Goal: Answer question/provide support: Share knowledge or assist other users

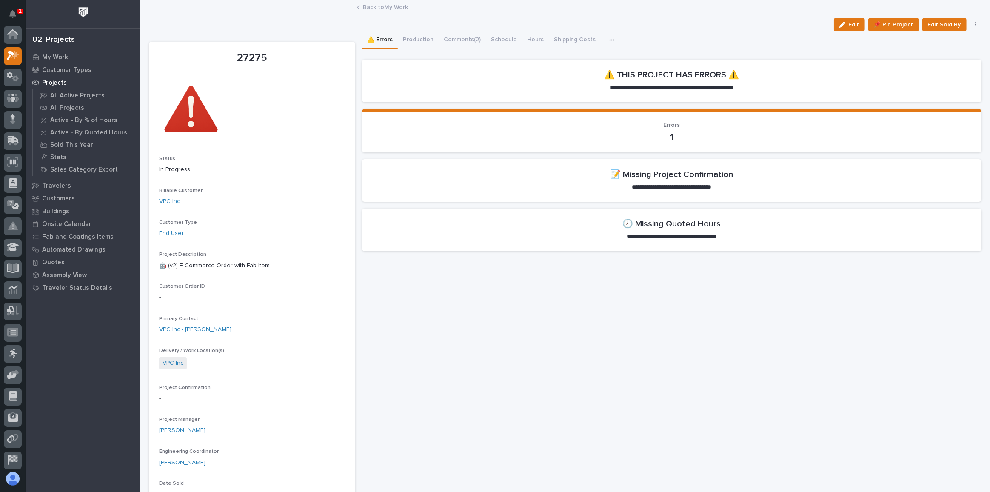
scroll to position [21, 0]
click at [11, 15] on icon "Notifications" at bounding box center [12, 14] width 7 height 8
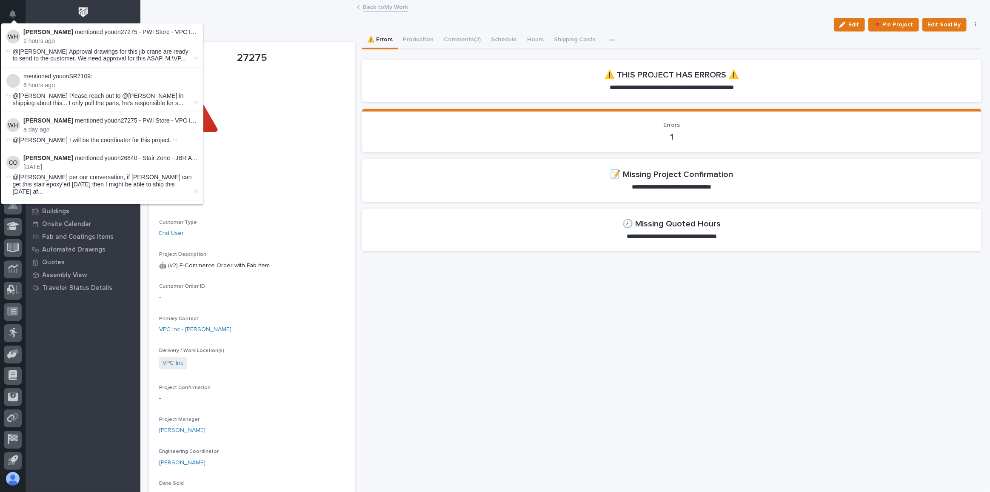
click at [97, 32] on p "Weston Hochstetler mentioned you on 27275 - PWI Store - VPC Inc - 🤖 (v2) E-Comm…" at bounding box center [110, 32] width 175 height 7
click at [116, 8] on div at bounding box center [83, 14] width 115 height 28
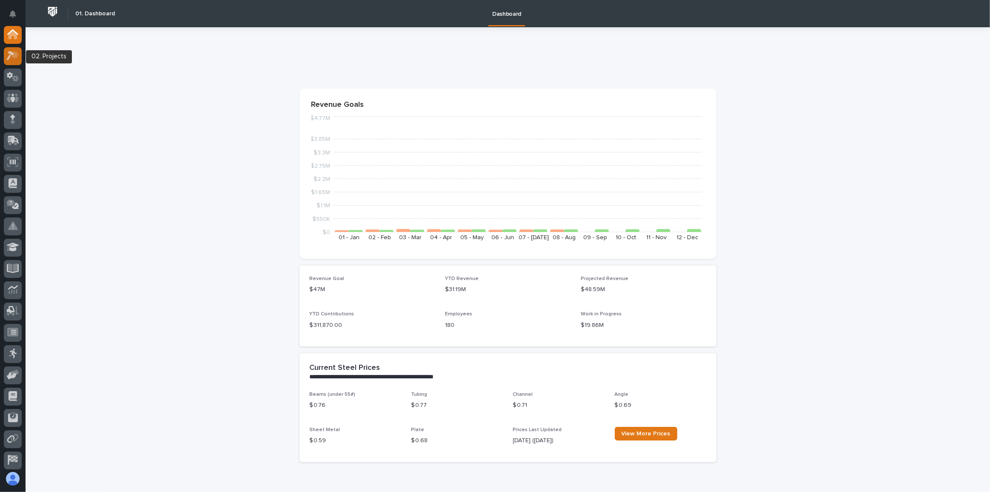
click at [11, 57] on icon at bounding box center [13, 56] width 12 height 10
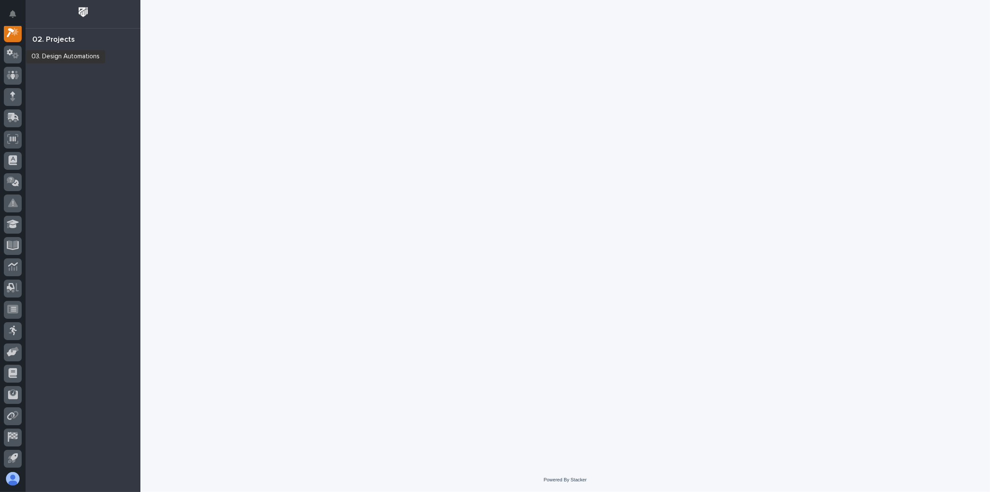
scroll to position [21, 0]
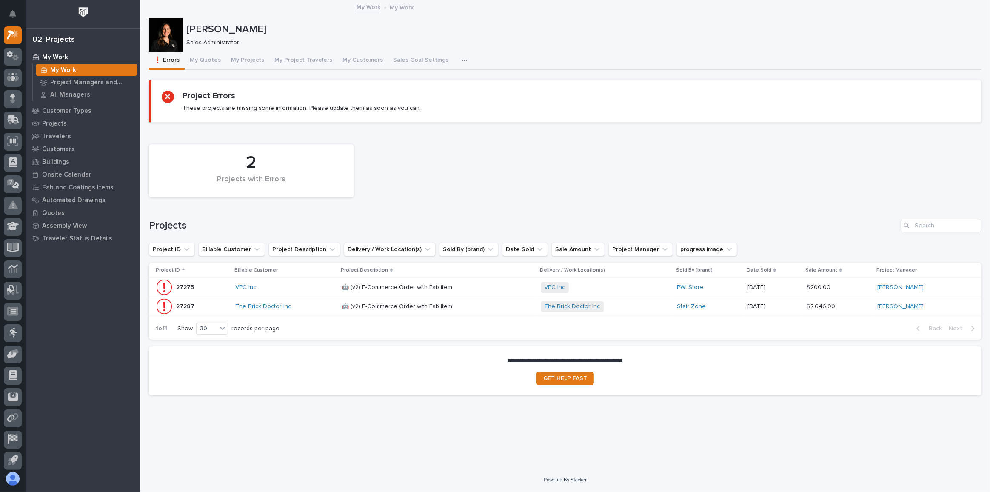
click at [309, 287] on div "VPC Inc" at bounding box center [285, 287] width 100 height 7
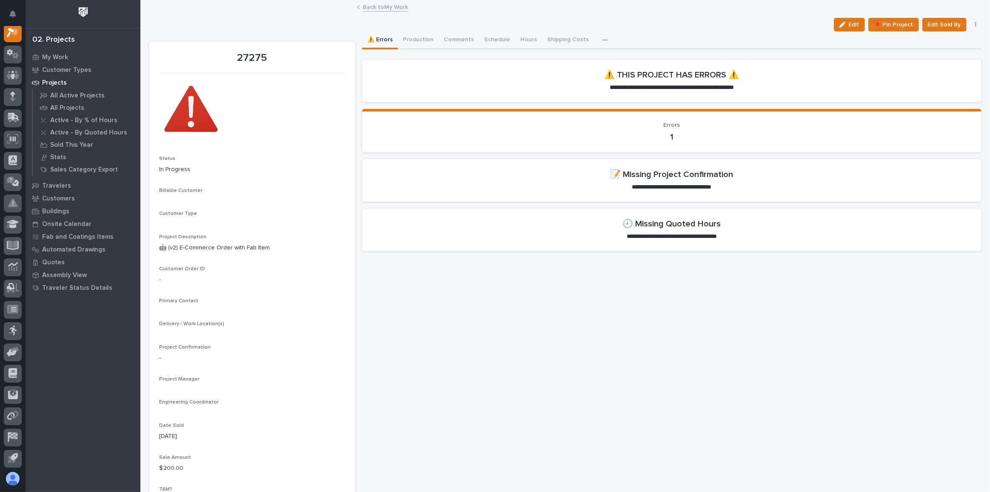
scroll to position [21, 0]
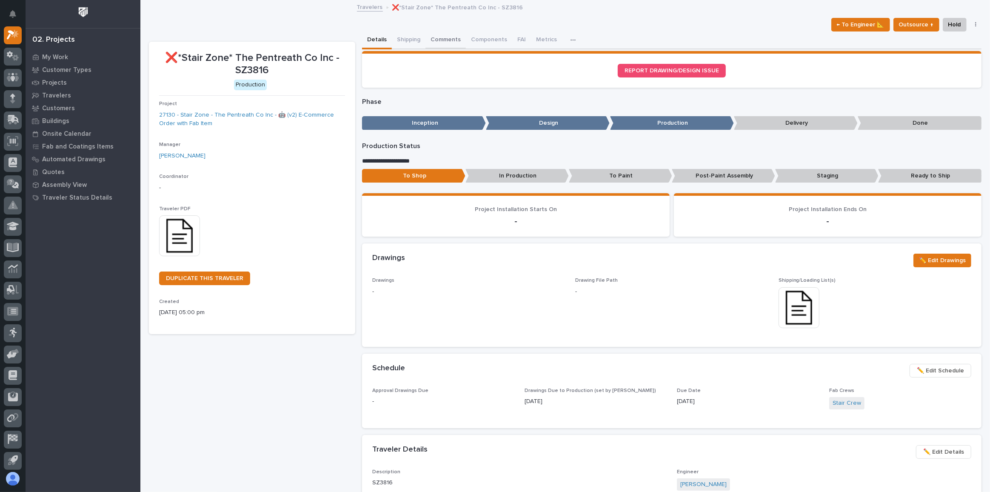
click at [443, 40] on button "Comments" at bounding box center [446, 40] width 40 height 18
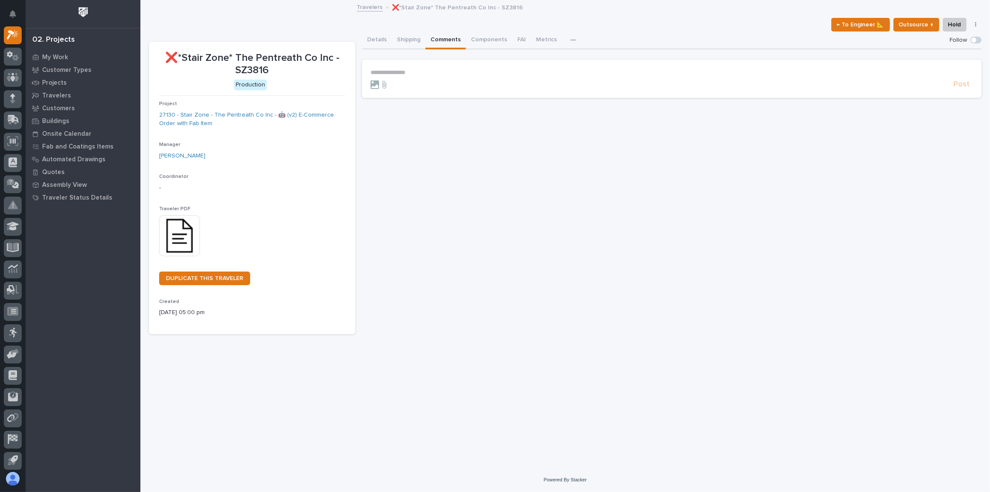
click at [401, 72] on p "**********" at bounding box center [672, 72] width 603 height 7
click at [381, 41] on button "Details" at bounding box center [377, 40] width 30 height 18
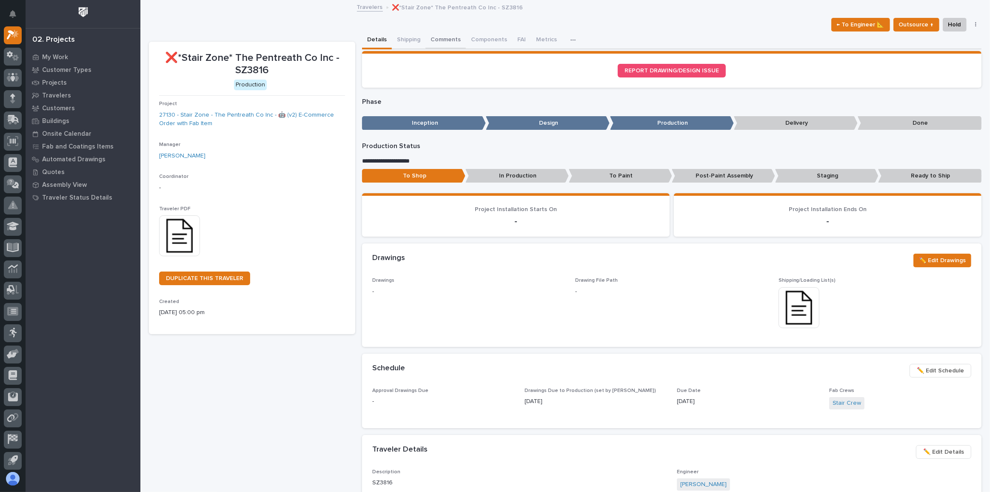
click at [440, 38] on button "Comments" at bounding box center [446, 40] width 40 height 18
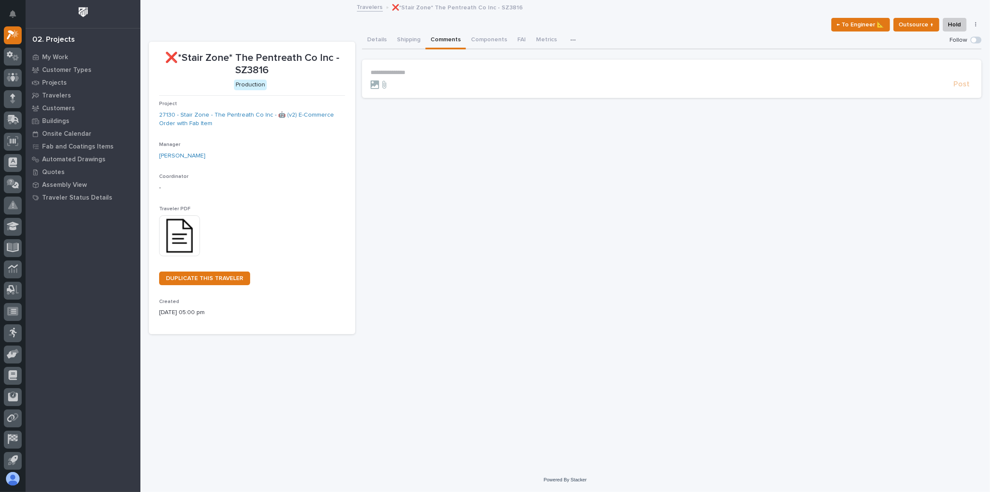
click at [458, 75] on form "**********" at bounding box center [672, 79] width 603 height 20
click at [441, 62] on section "**********" at bounding box center [672, 79] width 620 height 38
click at [400, 70] on p "**********" at bounding box center [672, 72] width 603 height 7
click at [391, 83] on span "[PERSON_NAME]" at bounding box center [397, 85] width 48 height 6
click at [422, 74] on p "**********" at bounding box center [672, 73] width 603 height 9
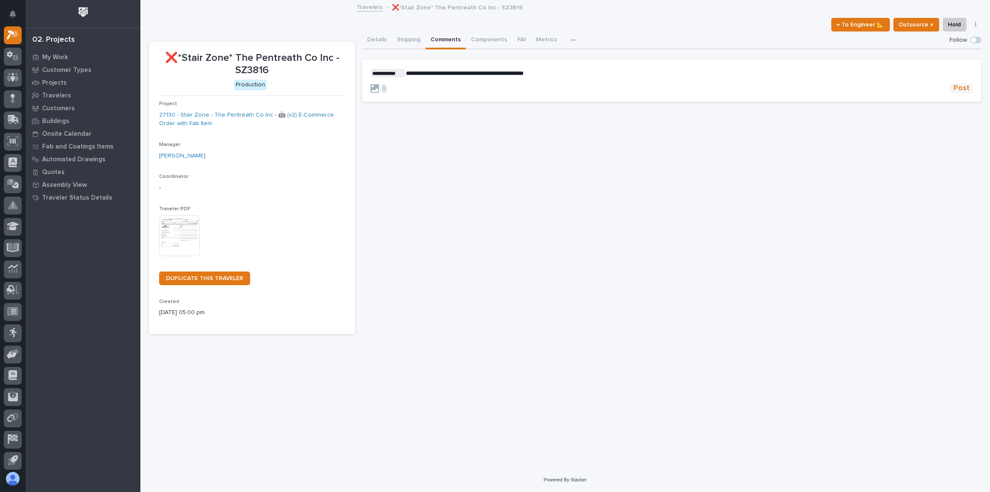
click at [963, 88] on span "Post" at bounding box center [962, 88] width 16 height 10
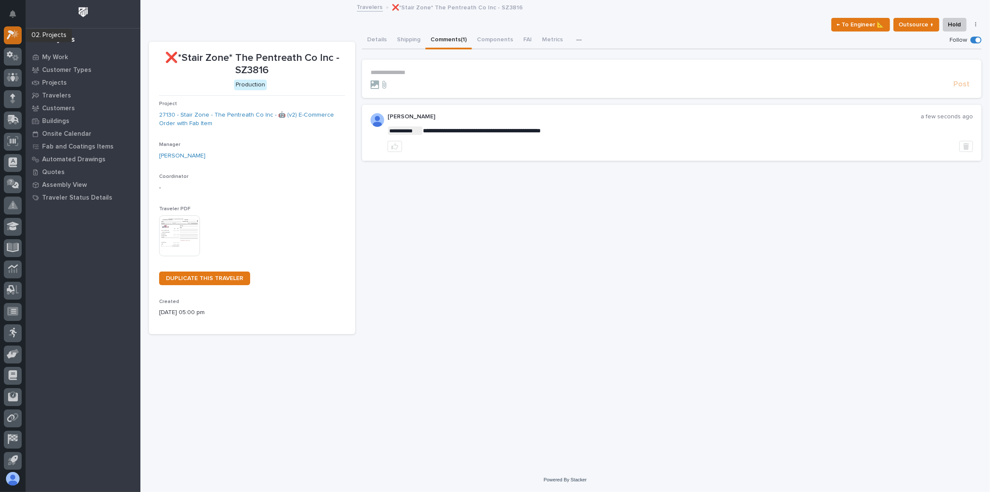
click at [17, 33] on icon at bounding box center [14, 34] width 7 height 9
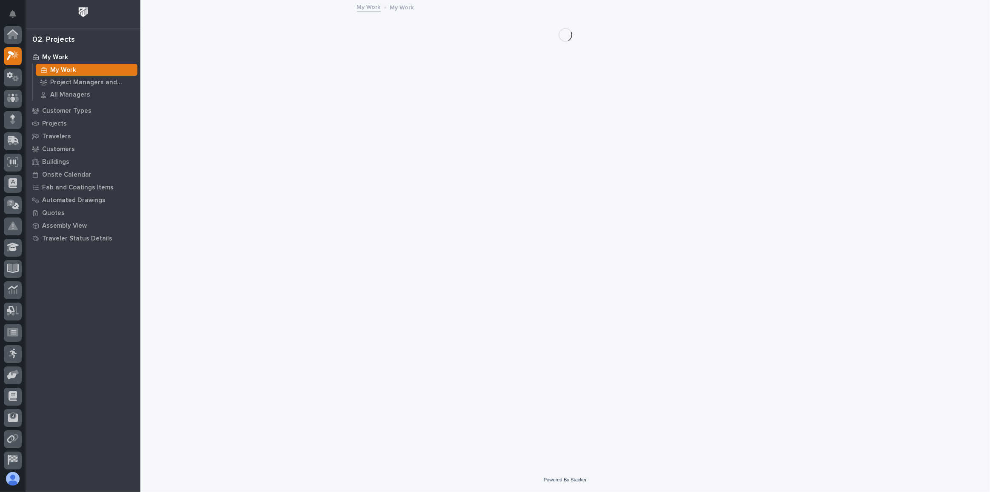
scroll to position [21, 0]
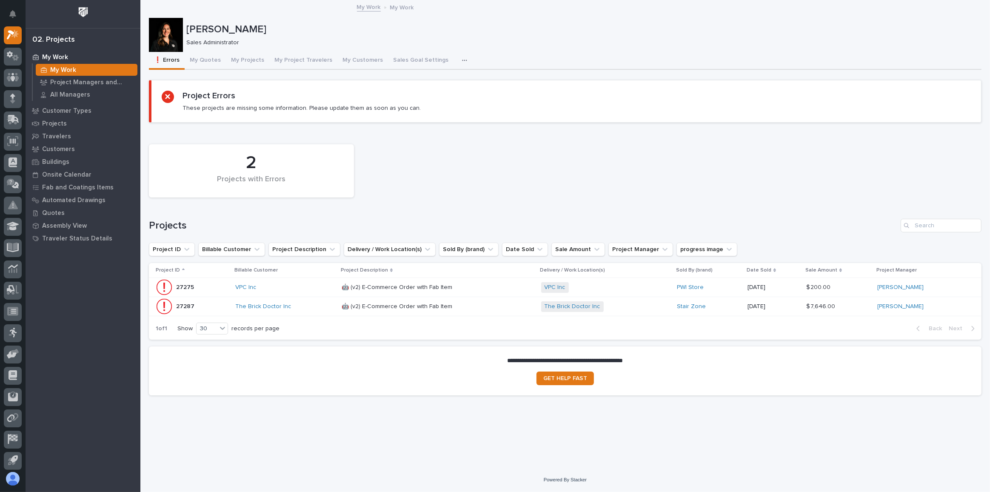
click at [301, 308] on div "The Brick Doctor Inc" at bounding box center [285, 306] width 100 height 7
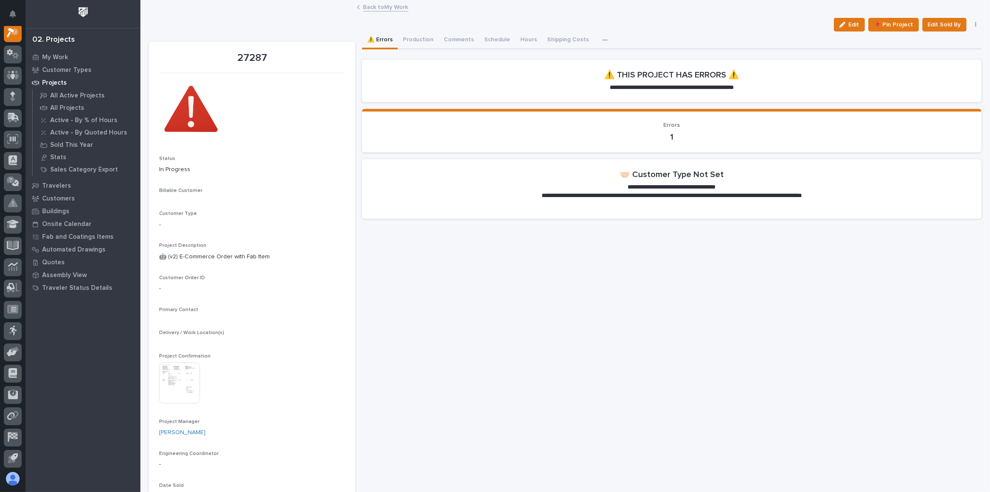
scroll to position [21, 0]
click at [200, 204] on link "The Brick Doctor Inc" at bounding box center [187, 201] width 56 height 9
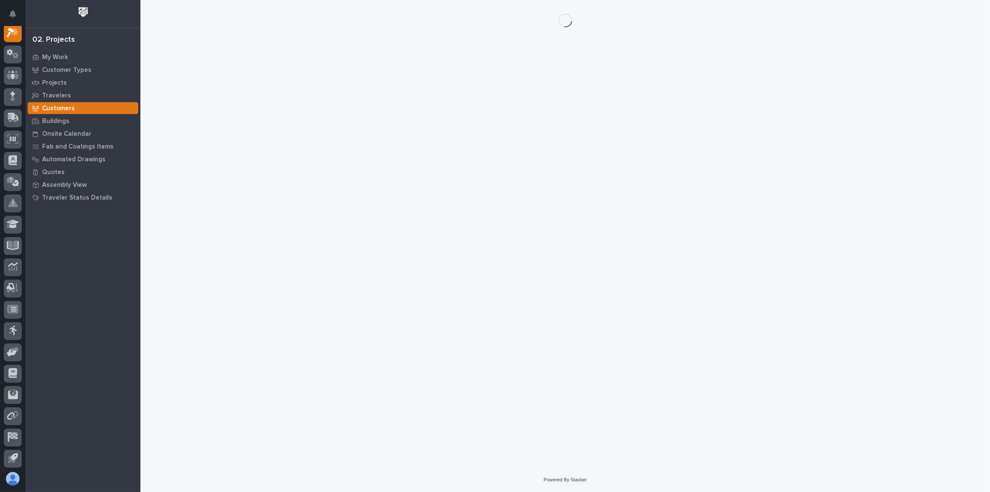
scroll to position [21, 0]
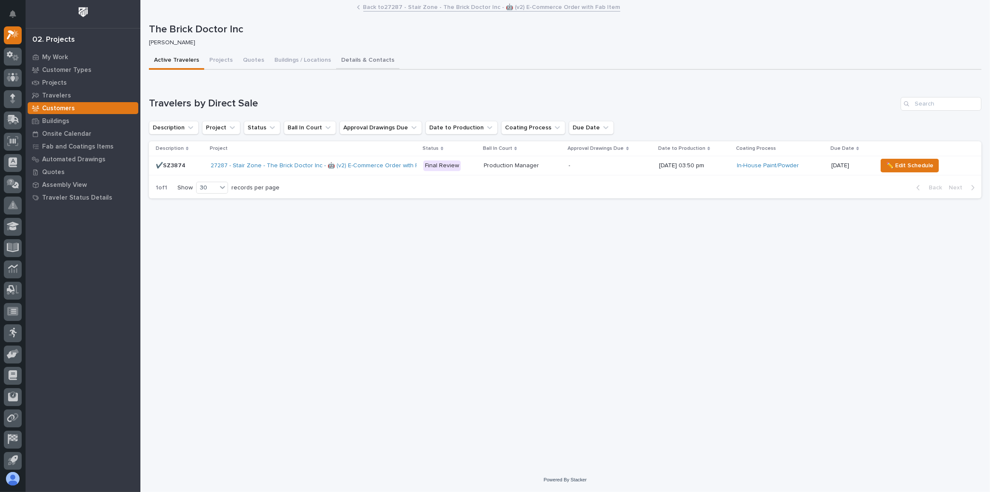
click at [380, 59] on button "Details & Contacts" at bounding box center [367, 61] width 63 height 18
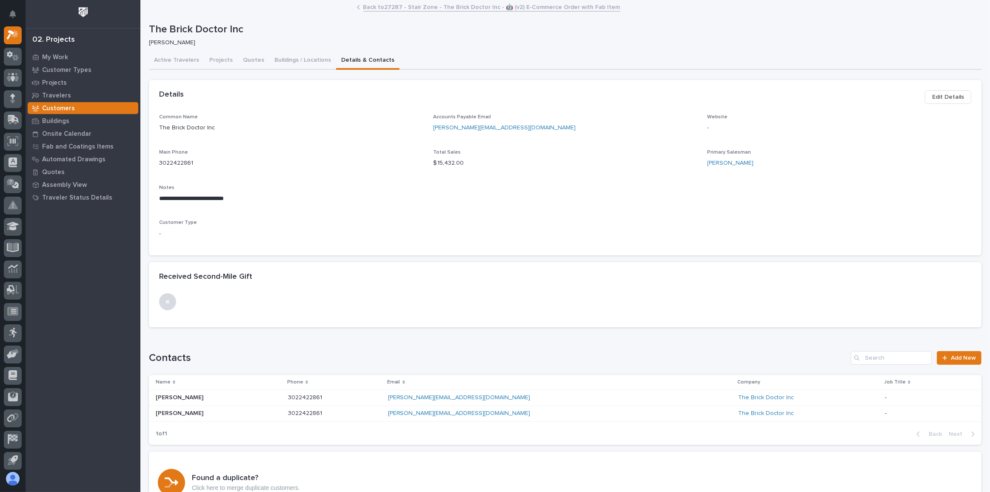
click at [944, 93] on span "Edit Details" at bounding box center [949, 97] width 32 height 10
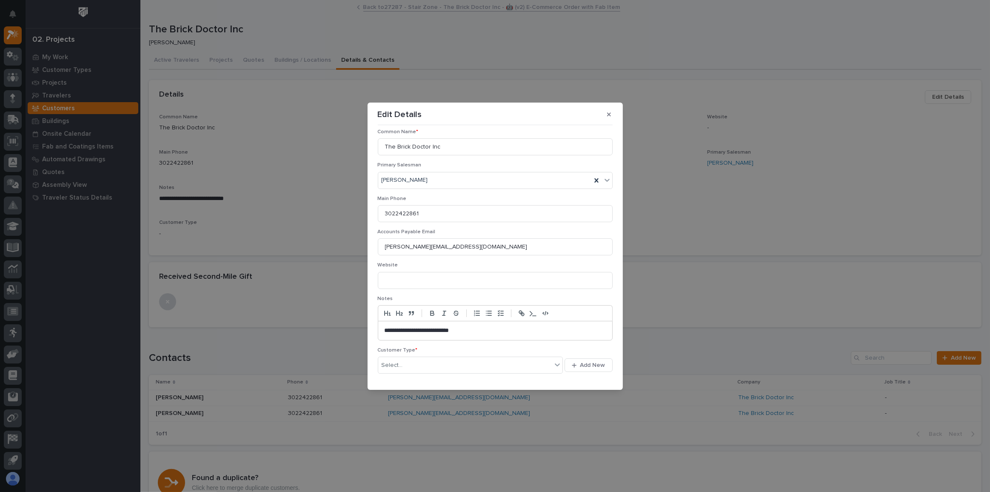
scroll to position [66, 0]
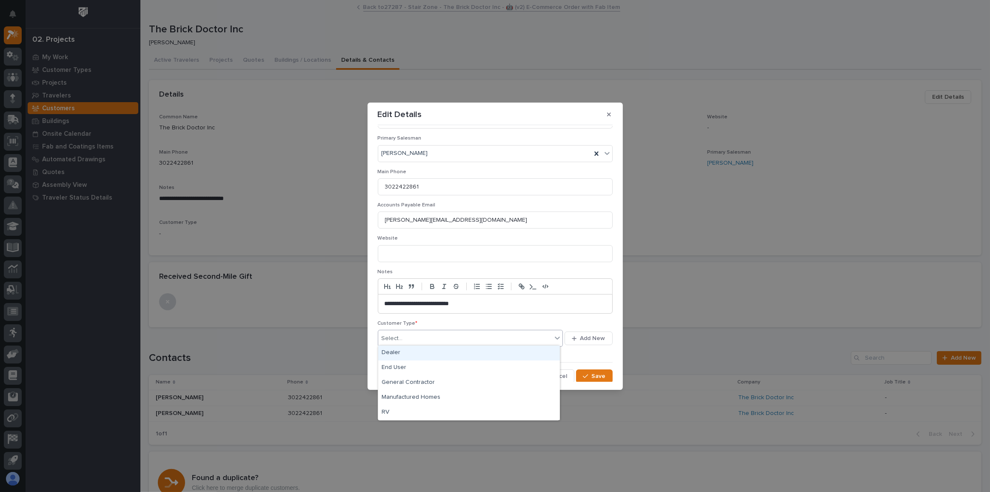
click at [421, 338] on div "Select..." at bounding box center [465, 339] width 174 height 14
click at [408, 380] on div "General Contractor" at bounding box center [469, 382] width 182 height 15
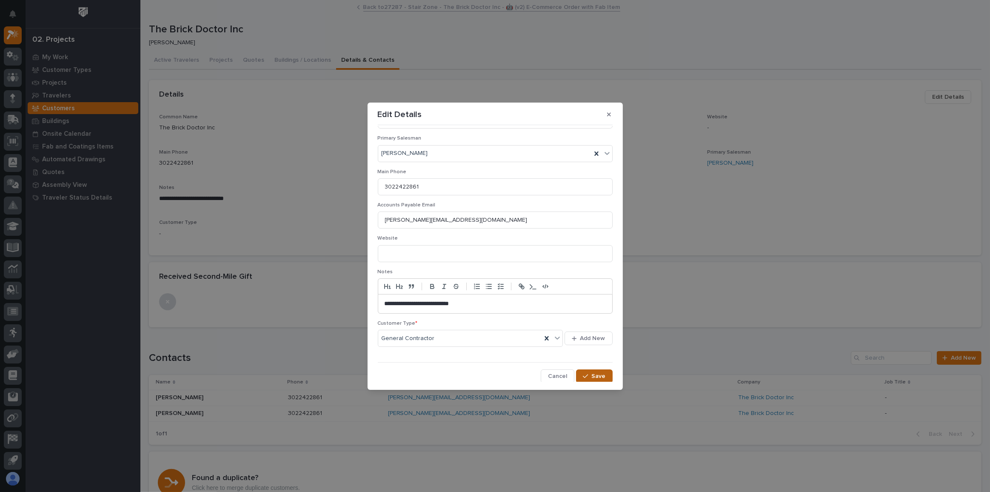
click at [592, 377] on span "Save" at bounding box center [599, 376] width 14 height 8
